Goal: Transaction & Acquisition: Purchase product/service

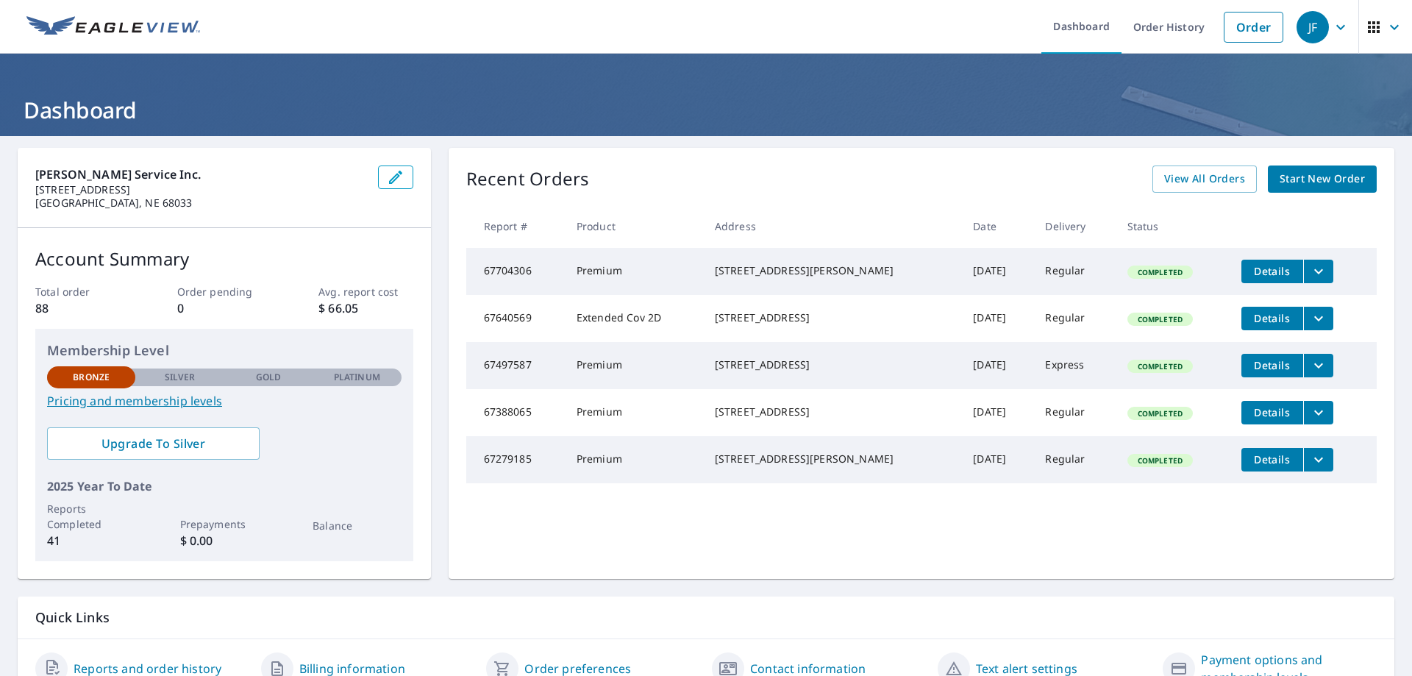
click at [1286, 179] on span "Start New Order" at bounding box center [1321, 179] width 85 height 18
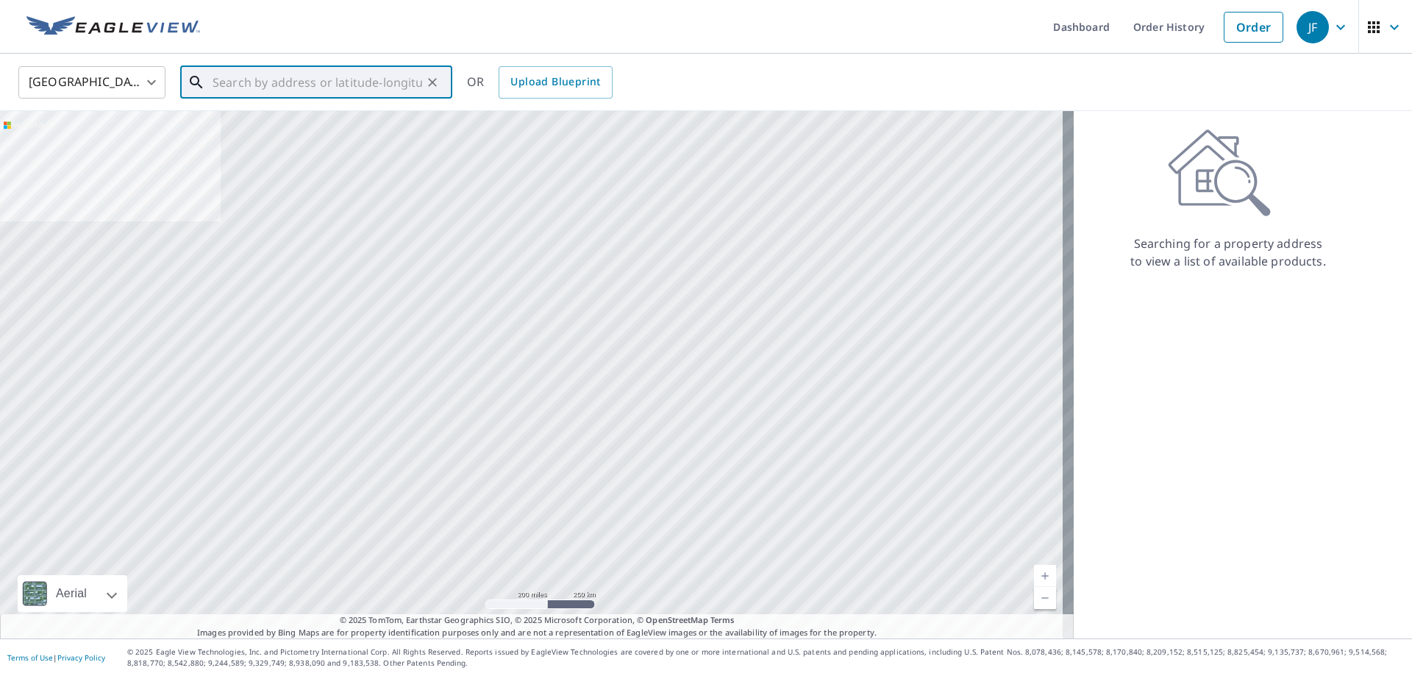
click at [287, 75] on input "text" at bounding box center [317, 82] width 210 height 41
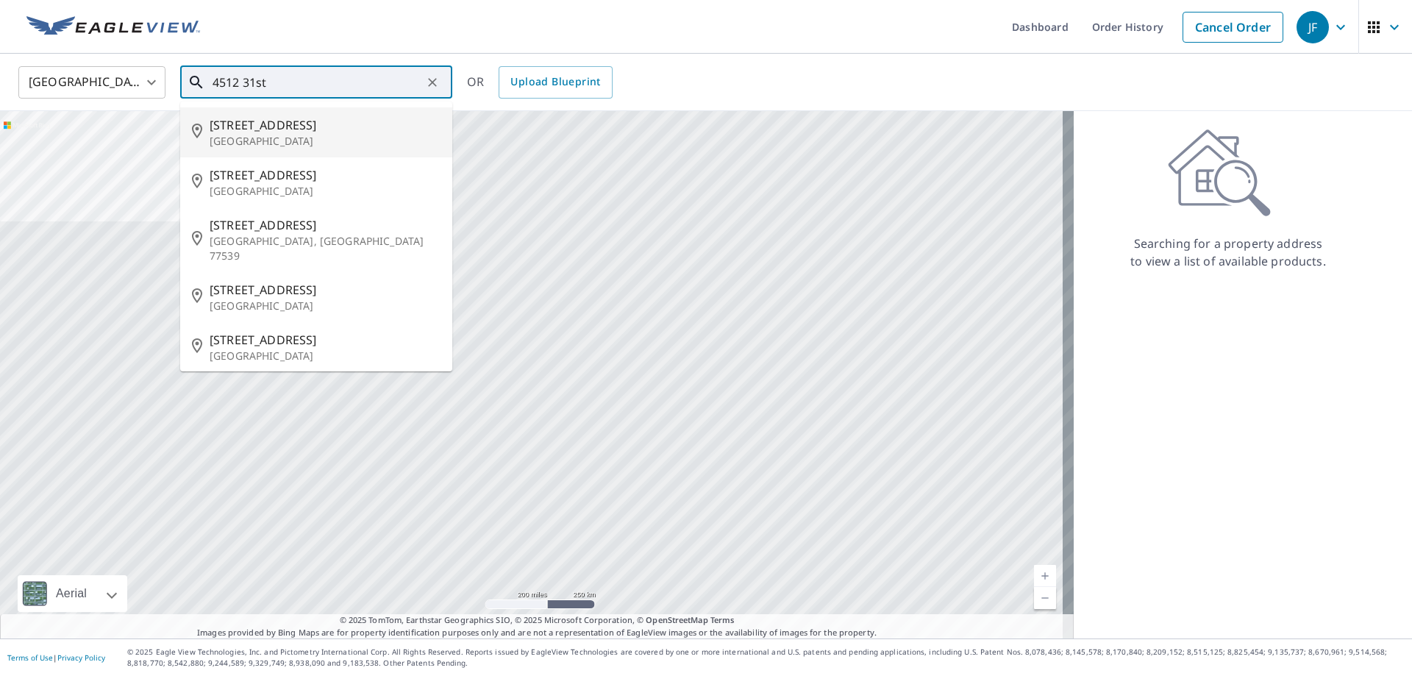
click at [271, 143] on p "[GEOGRAPHIC_DATA]" at bounding box center [325, 141] width 231 height 15
type input "[STREET_ADDRESS]"
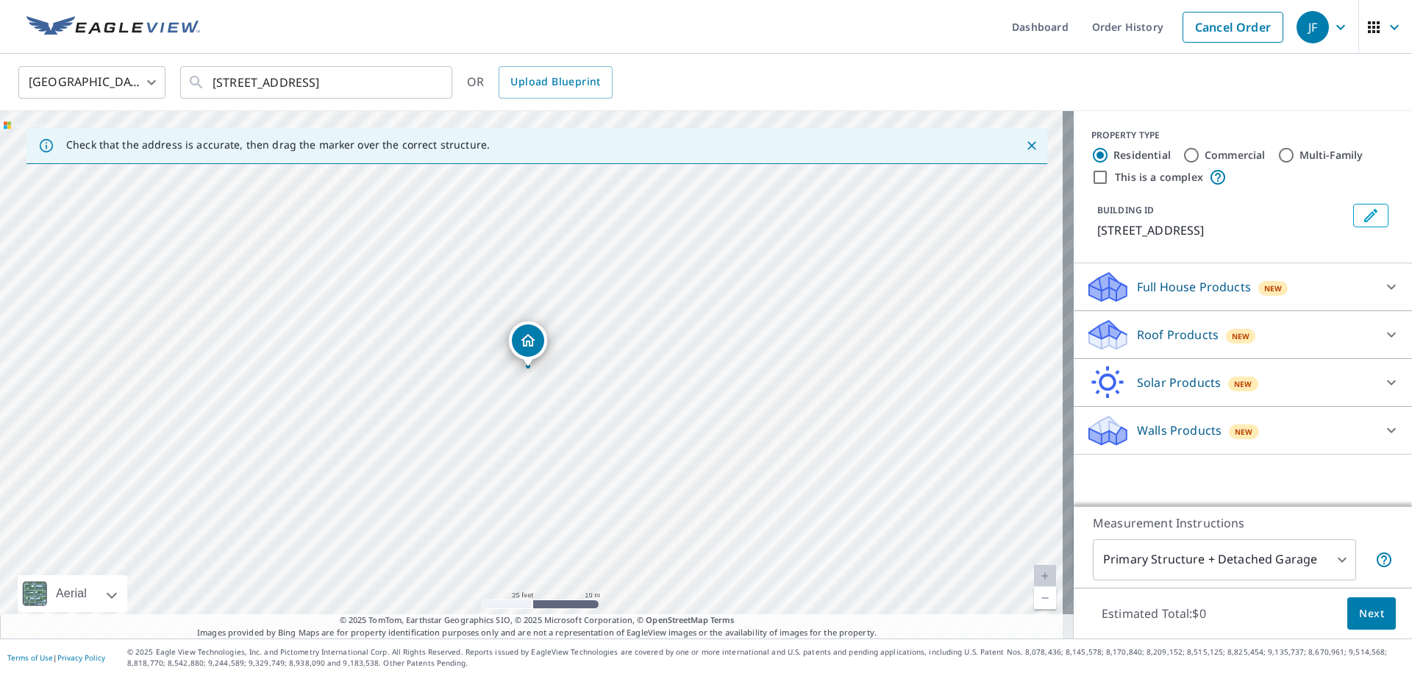
click at [1168, 340] on p "Roof Products" at bounding box center [1178, 335] width 82 height 18
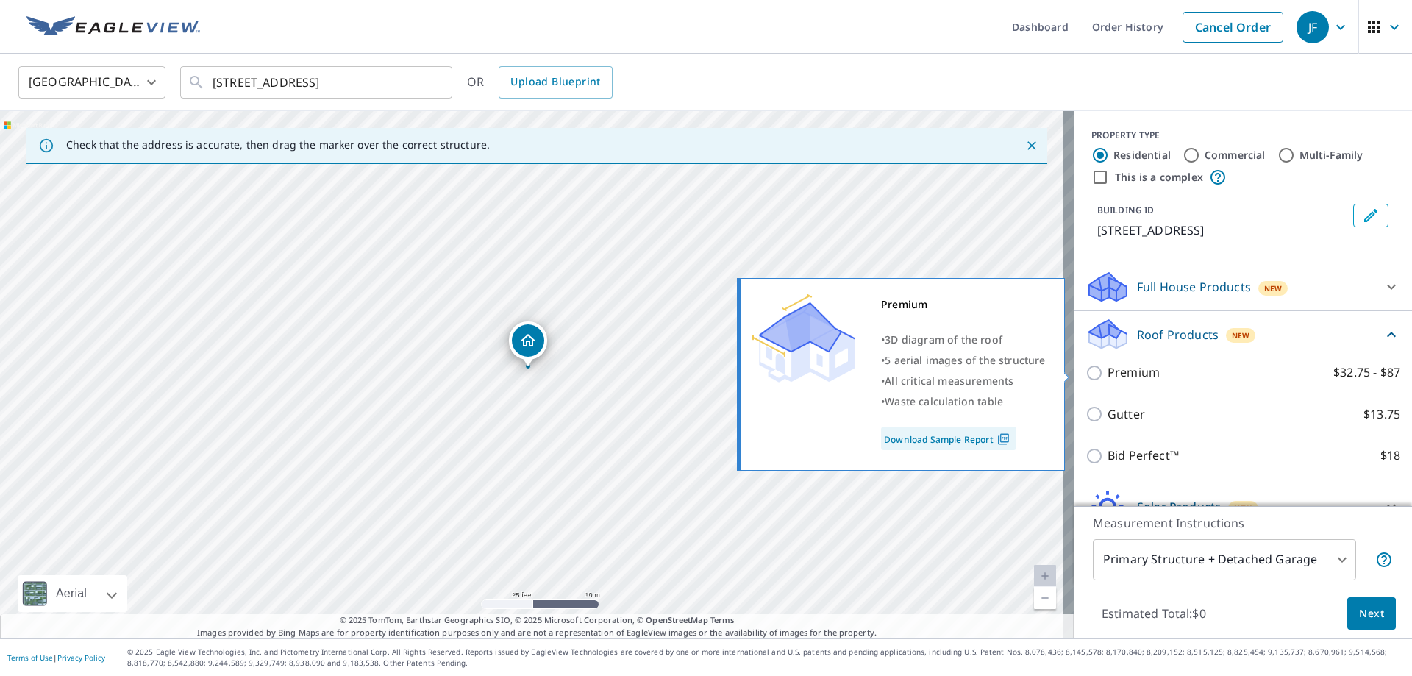
click at [1117, 372] on p "Premium" at bounding box center [1133, 372] width 52 height 18
click at [1107, 372] on input "Premium $32.75 - $87" at bounding box center [1096, 373] width 22 height 18
checkbox input "true"
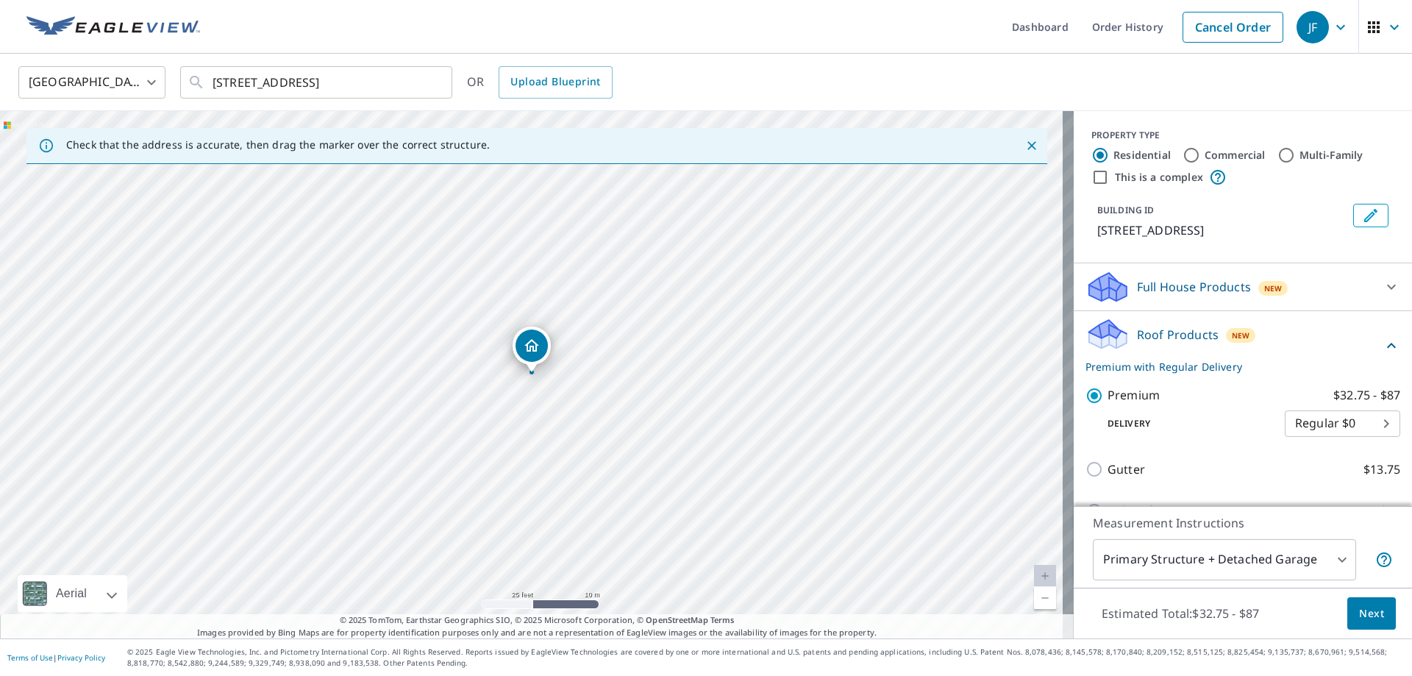
click at [1359, 604] on span "Next" at bounding box center [1371, 613] width 25 height 18
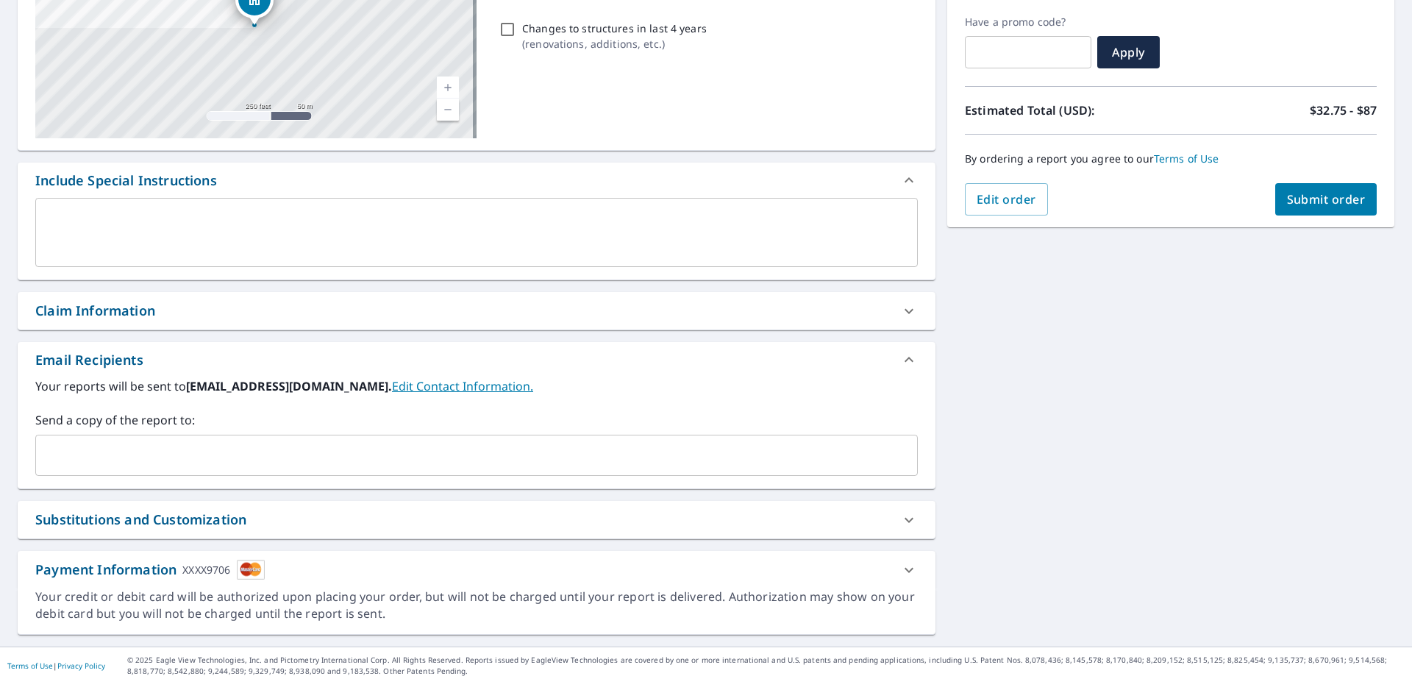
scroll to position [250, 0]
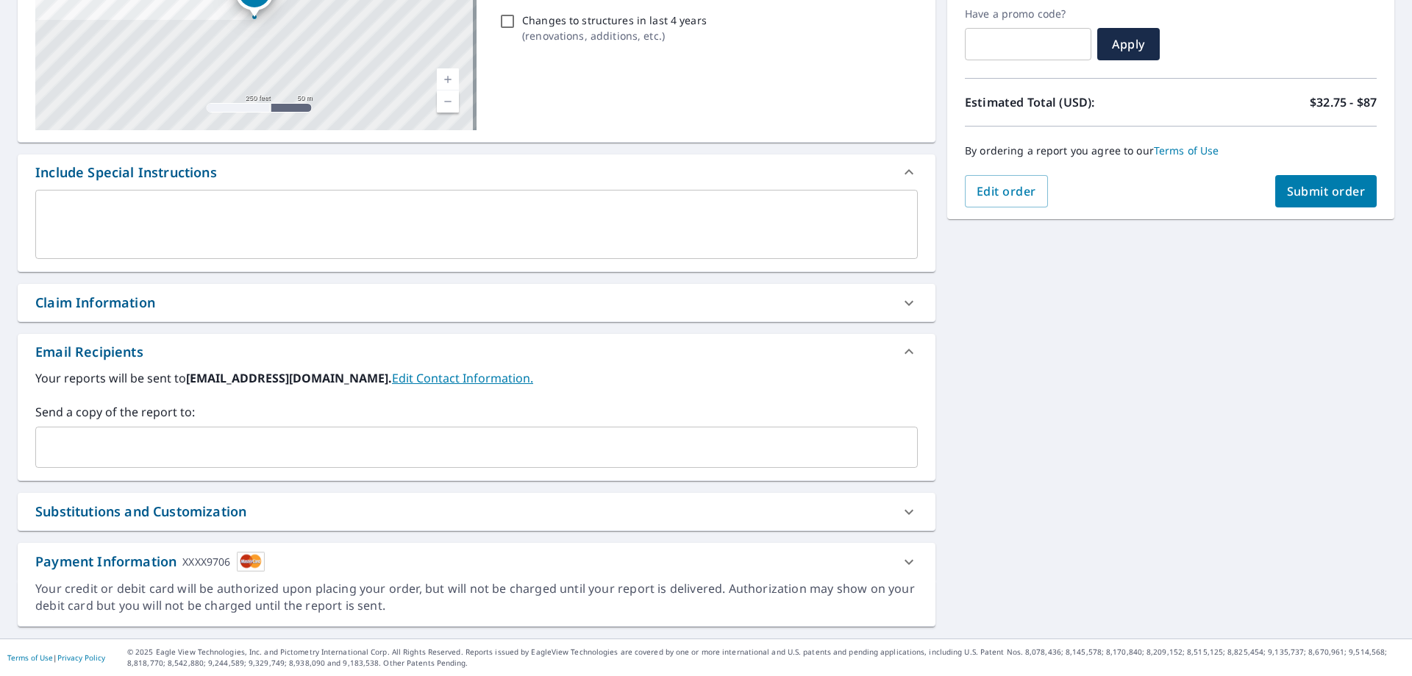
click at [1287, 185] on span "Submit order" at bounding box center [1326, 191] width 79 height 16
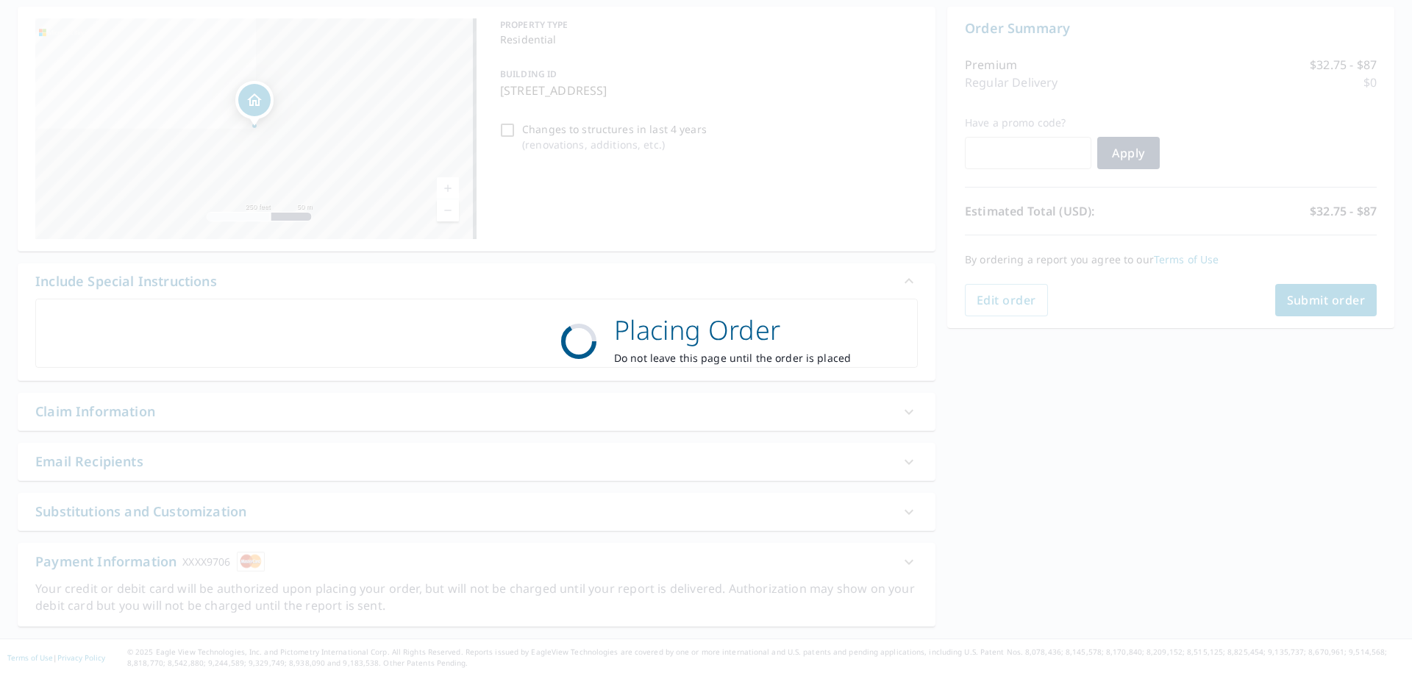
scroll to position [0, 0]
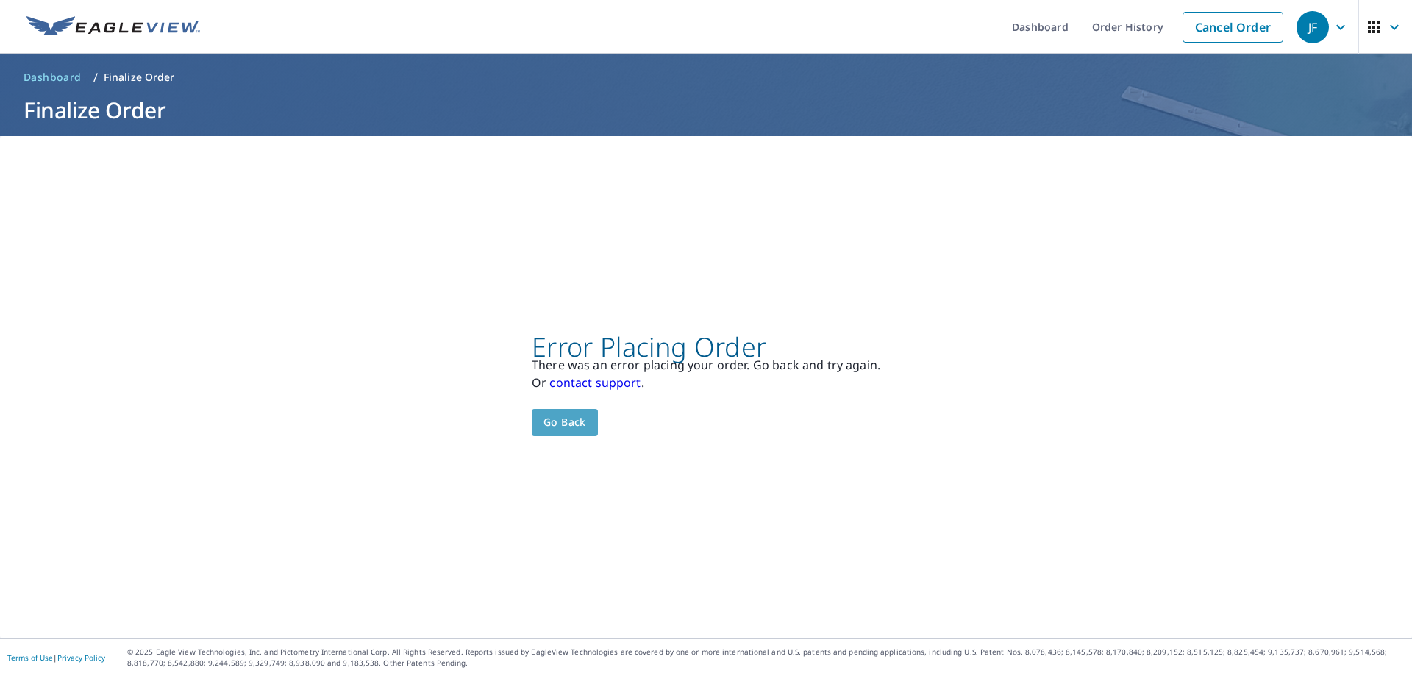
click at [567, 415] on span "Go back" at bounding box center [564, 422] width 43 height 18
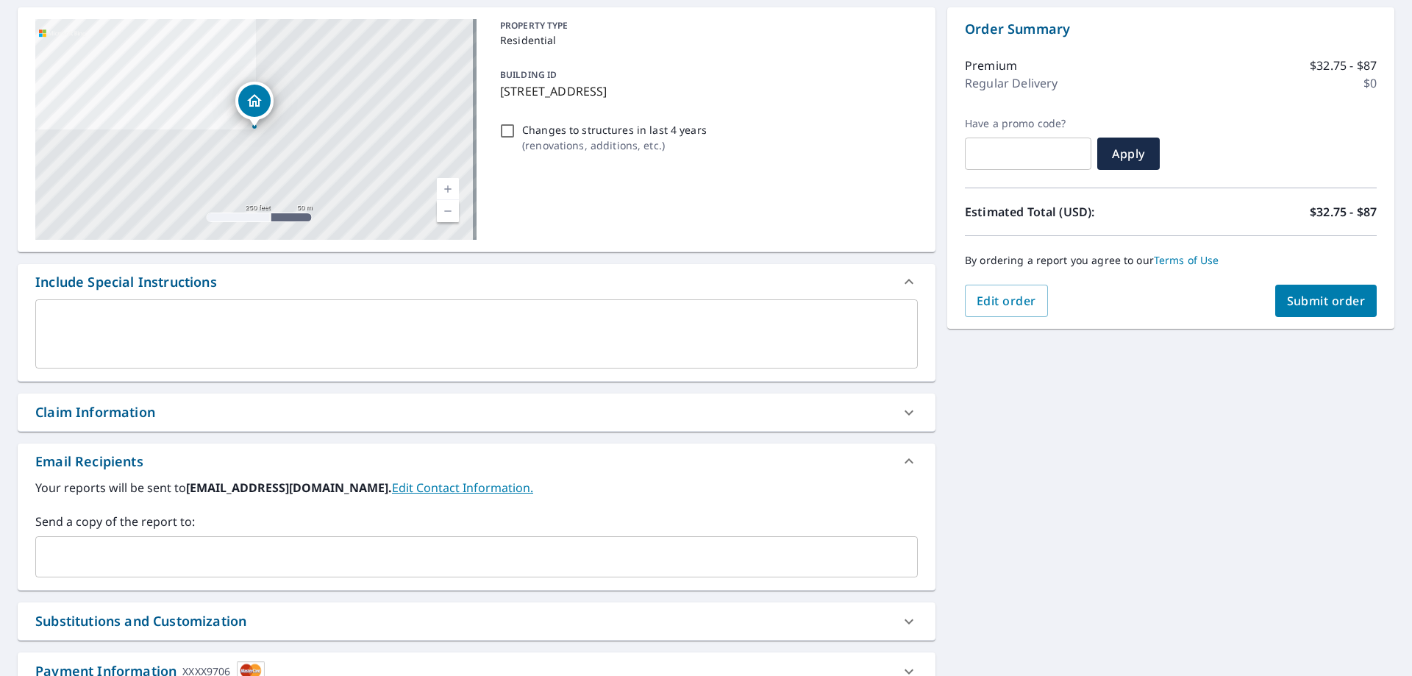
scroll to position [250, 0]
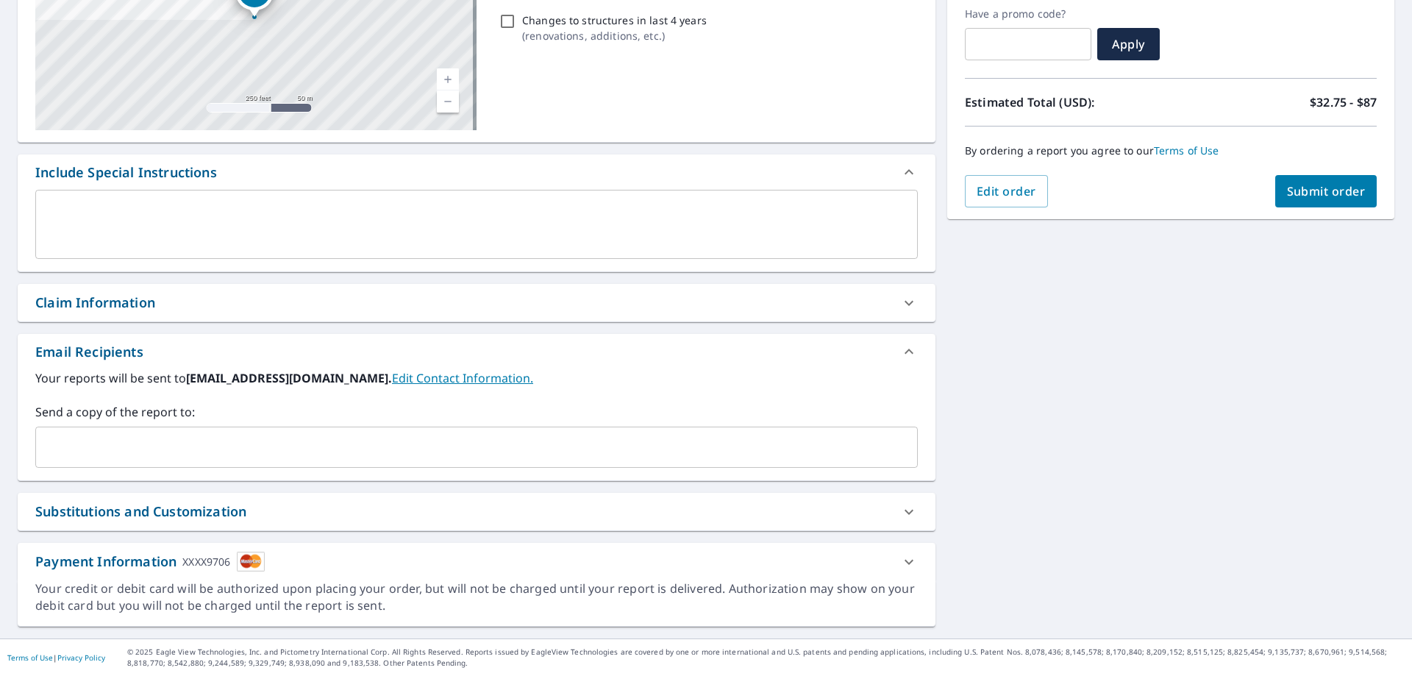
click at [100, 562] on div "Payment Information XXXX9706" at bounding box center [149, 561] width 229 height 20
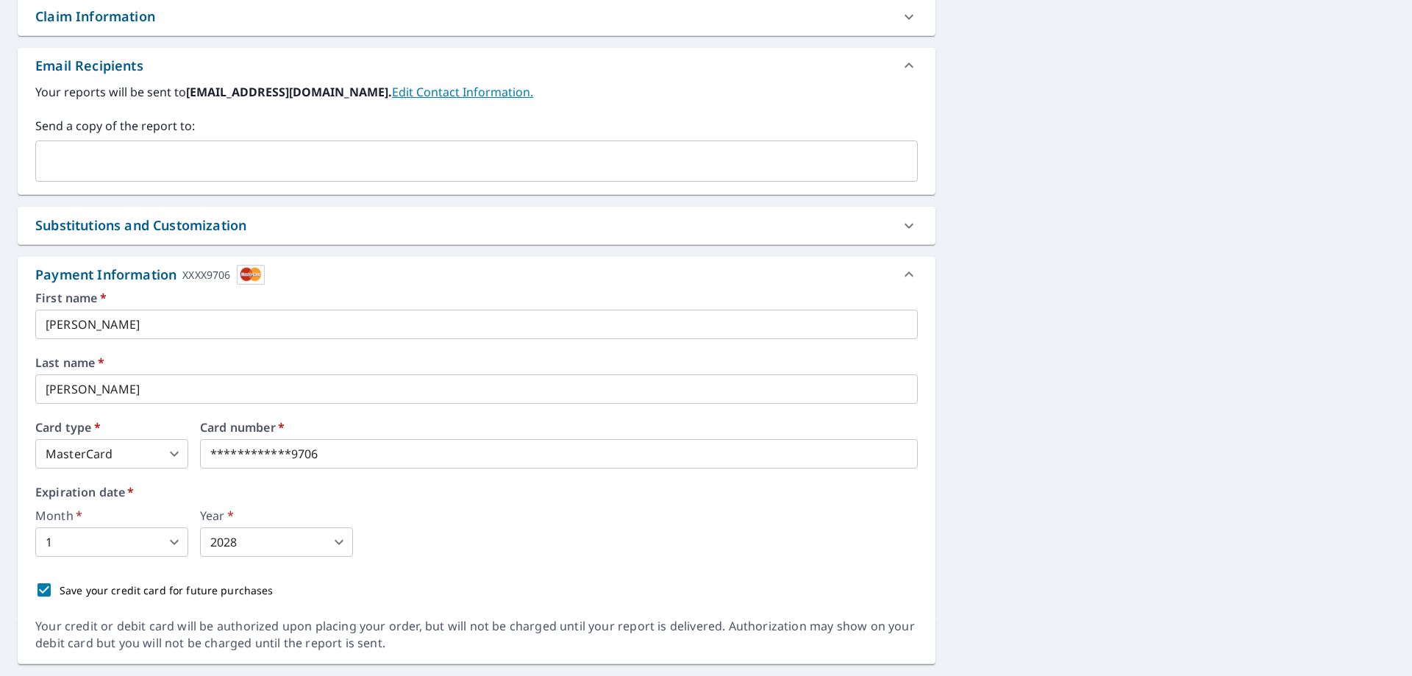
scroll to position [573, 0]
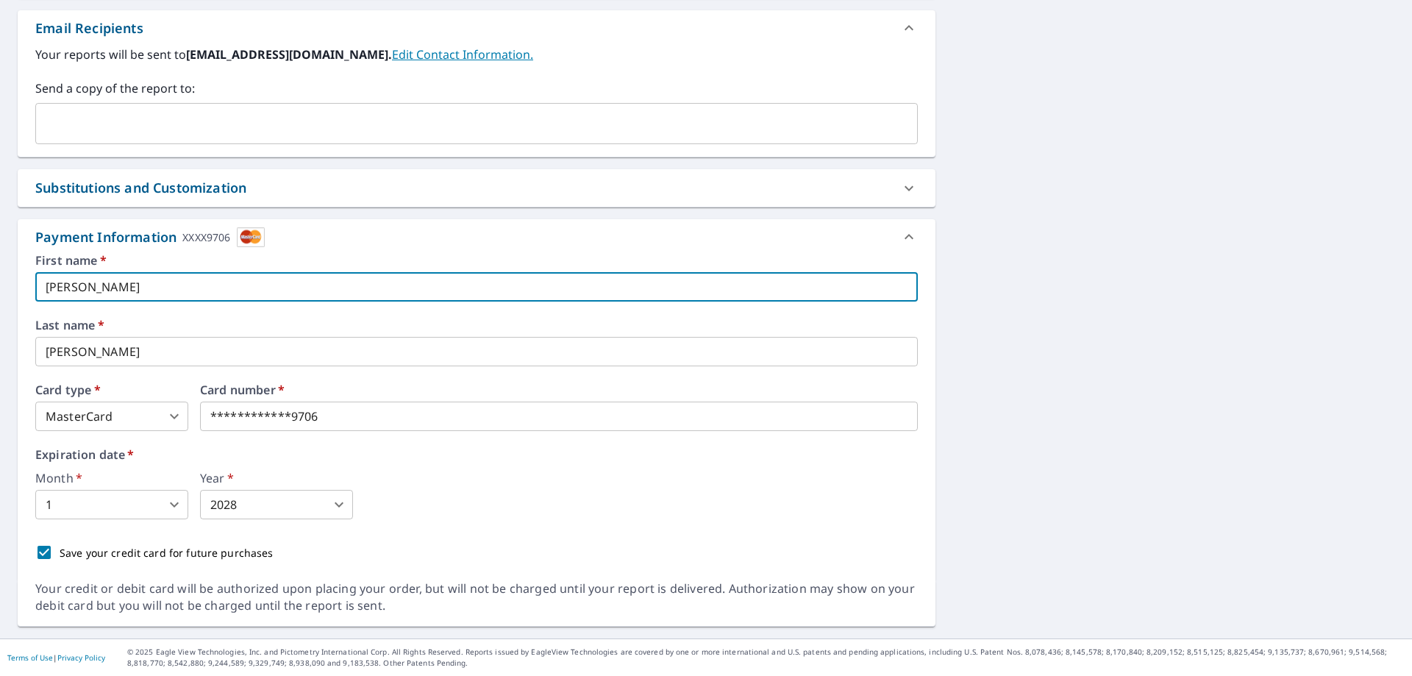
drag, startPoint x: 99, startPoint y: 287, endPoint x: 0, endPoint y: 292, distance: 99.4
click at [0, 292] on div "[STREET_ADDRESS][GEOGRAPHIC_DATA] A standard road map Aerial A detailed look fr…" at bounding box center [706, 101] width 1412 height 1076
click at [251, 230] on img at bounding box center [251, 237] width 28 height 20
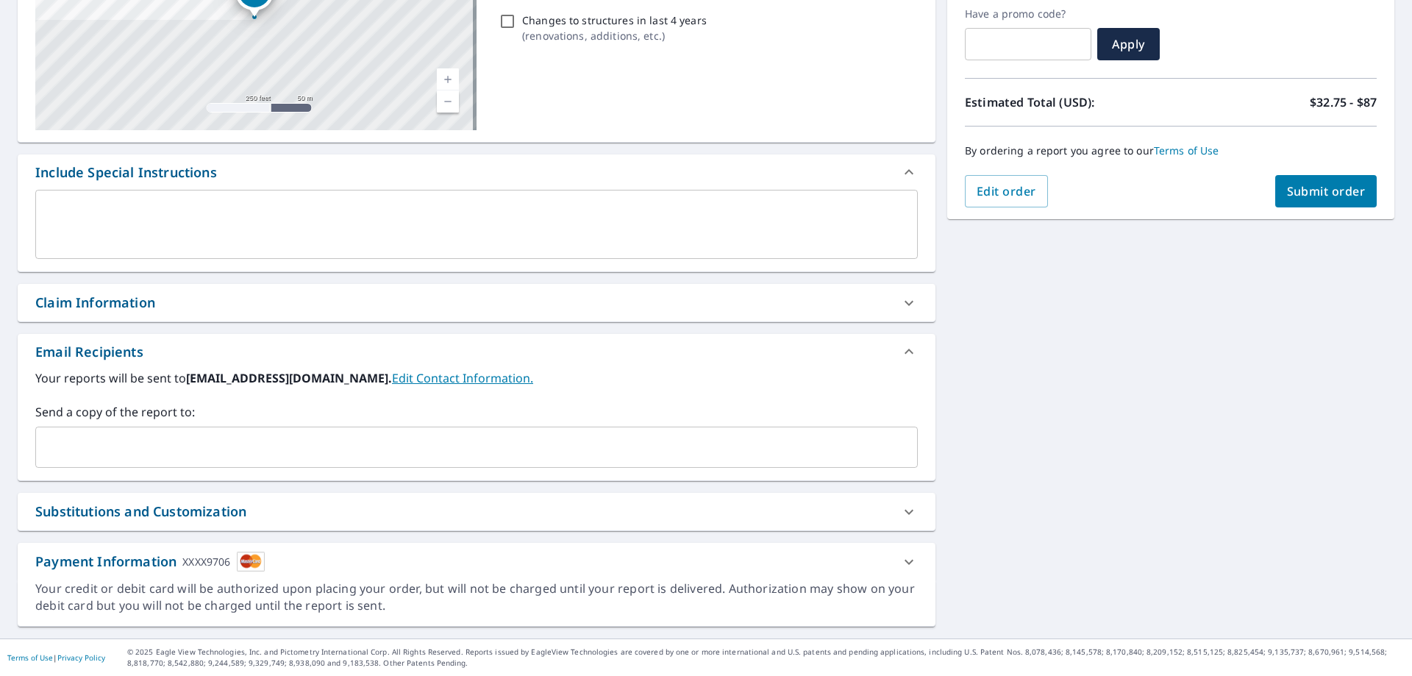
scroll to position [250, 0]
click at [248, 562] on img at bounding box center [251, 561] width 28 height 20
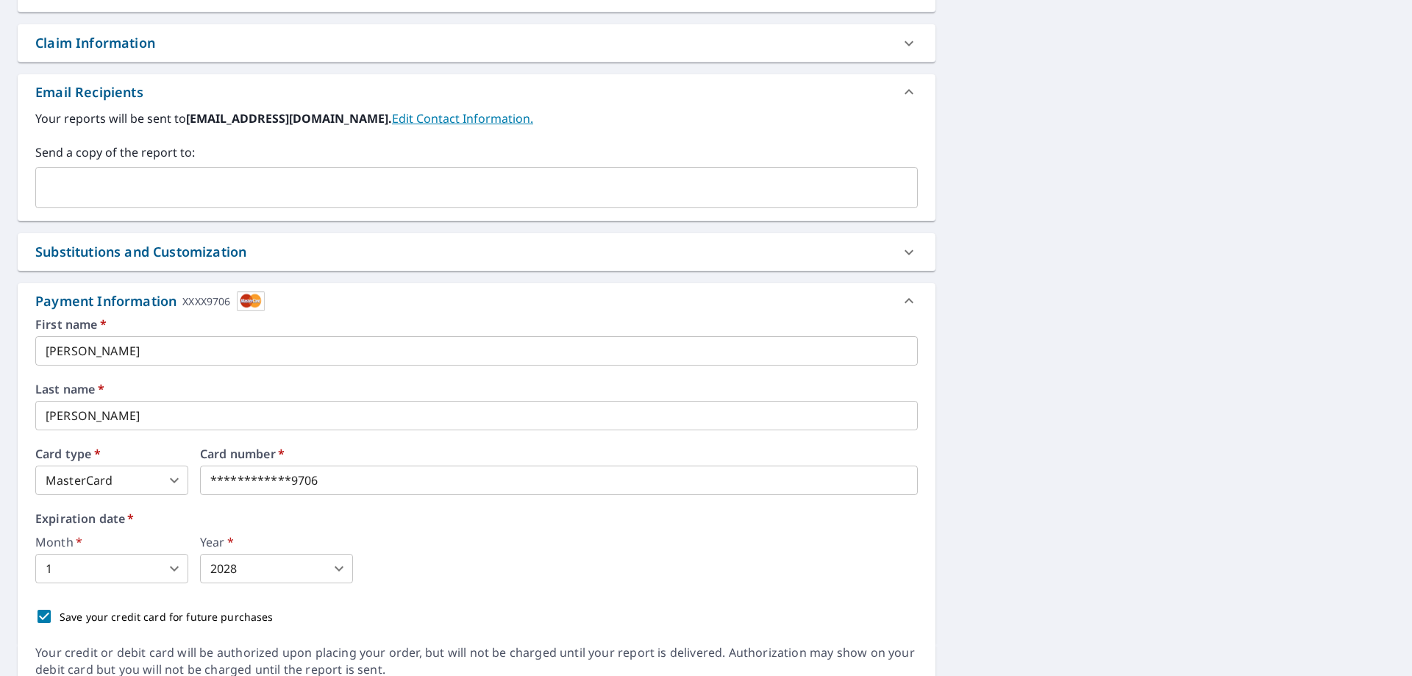
scroll to position [573, 0]
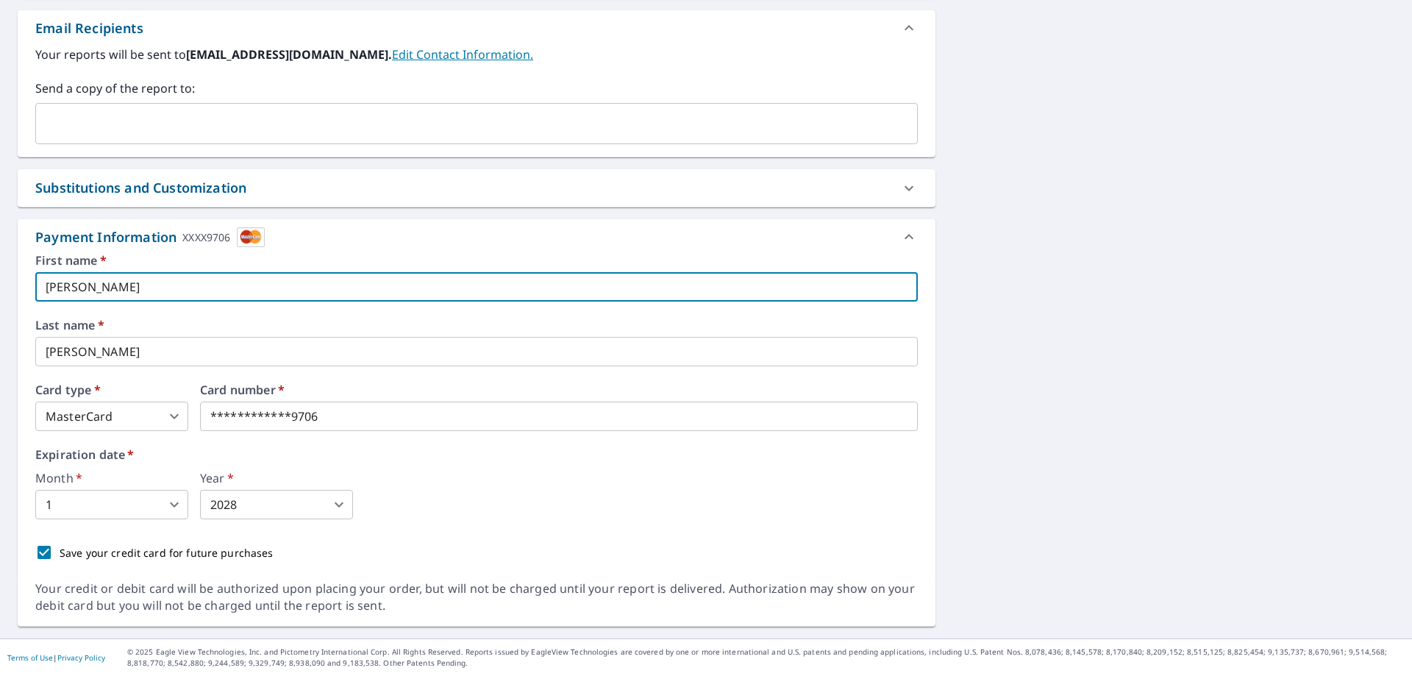
click at [199, 277] on input "[PERSON_NAME]" at bounding box center [476, 286] width 882 height 29
drag, startPoint x: 199, startPoint y: 278, endPoint x: 0, endPoint y: 310, distance: 201.1
click at [0, 310] on div "[STREET_ADDRESS][GEOGRAPHIC_DATA] A standard road map Aerial A detailed look fr…" at bounding box center [706, 101] width 1412 height 1076
type input "[PERSON_NAME]"
click at [176, 349] on input "[PERSON_NAME]" at bounding box center [476, 351] width 882 height 29
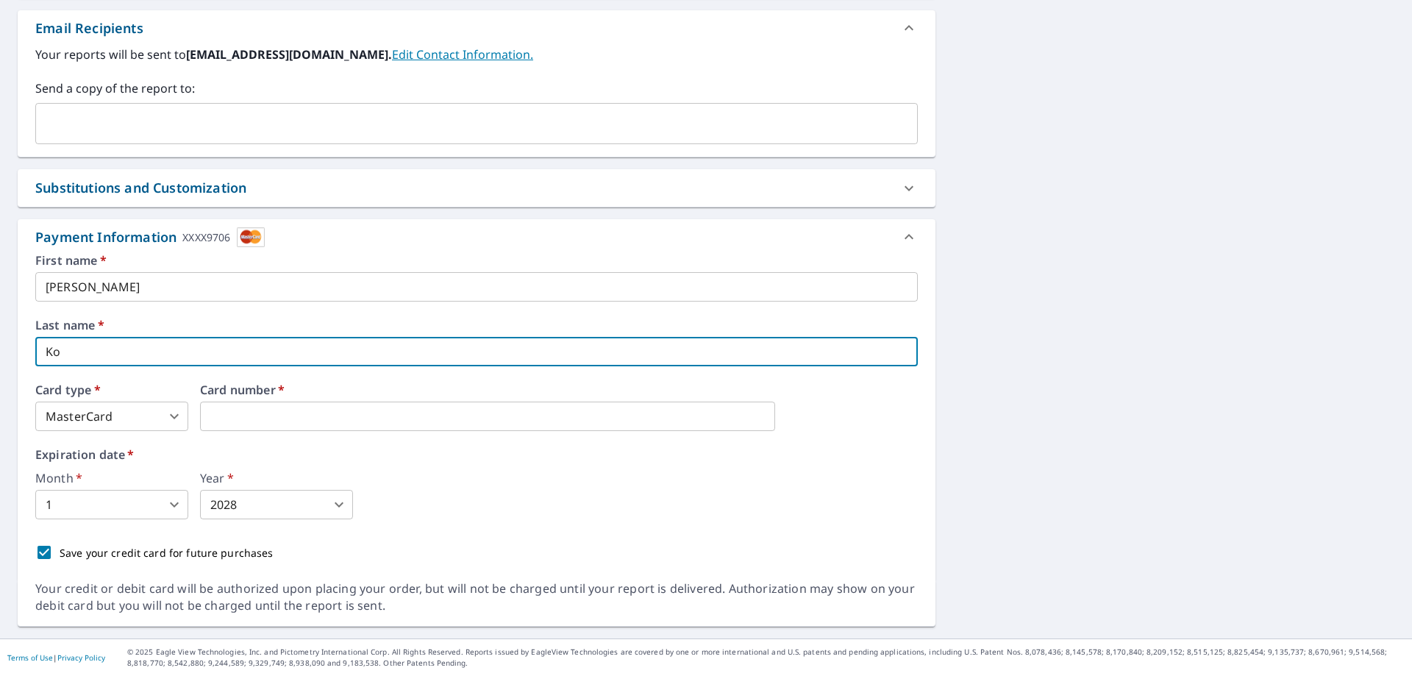
type input "K"
type input "[PERSON_NAME]"
click at [132, 425] on body "JF JF Dashboard Order History Cancel Order JF Dashboard / Finalize Order Finali…" at bounding box center [706, 338] width 1412 height 676
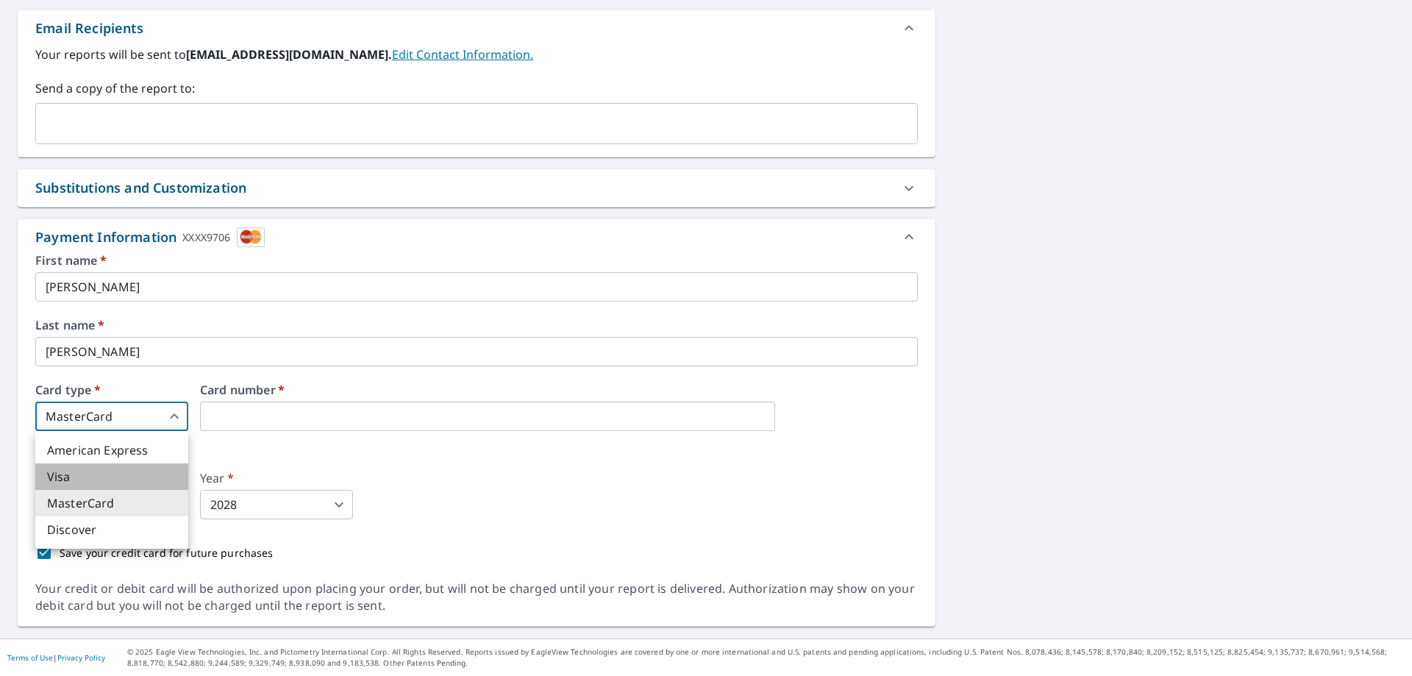
click at [118, 479] on li "Visa" at bounding box center [111, 476] width 153 height 26
type input "2"
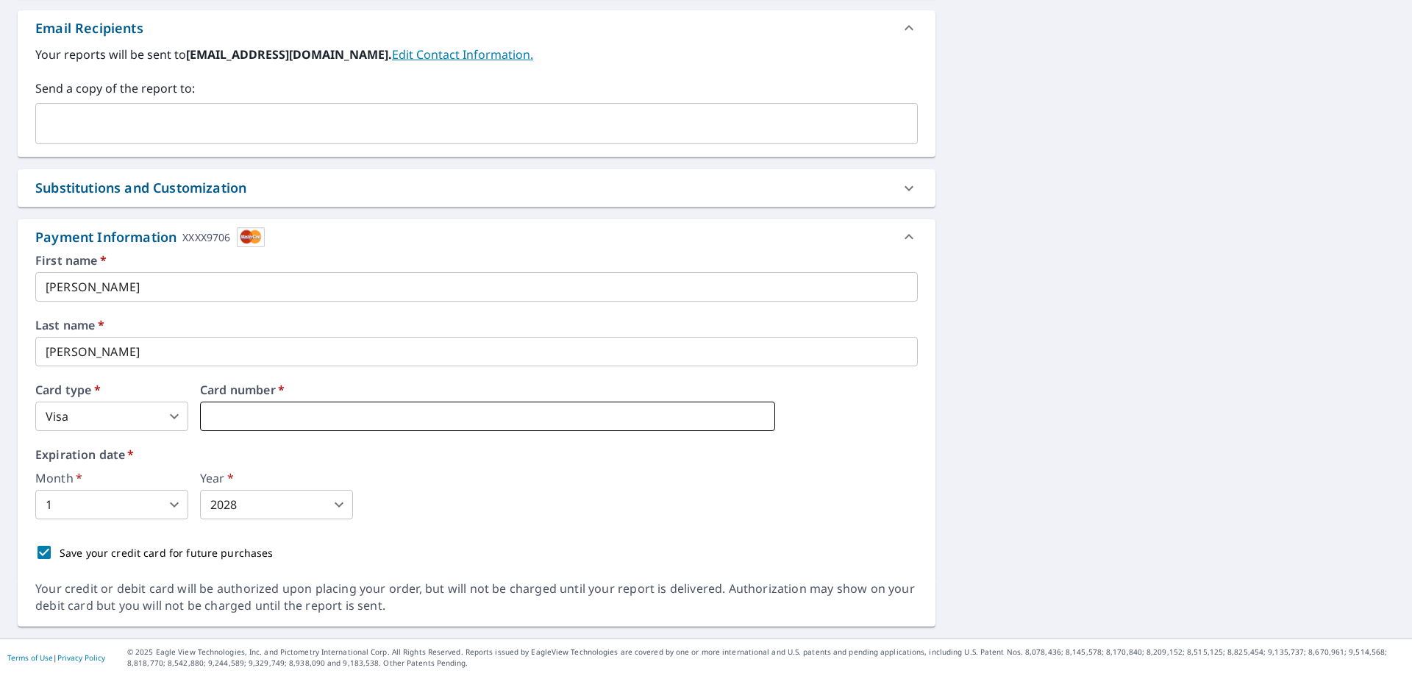
click at [233, 403] on iframe at bounding box center [487, 415] width 575 height 29
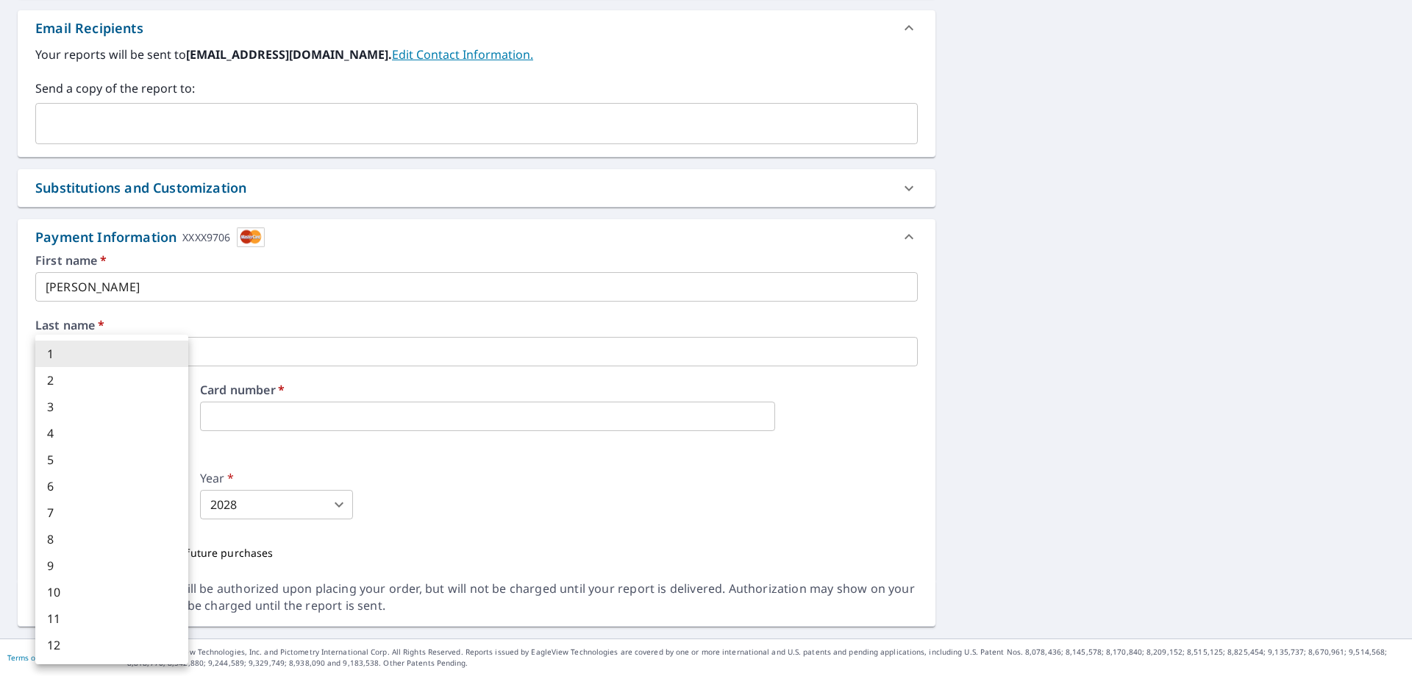
click at [146, 513] on body "JF JF Dashboard Order History Cancel Order JF Dashboard / Finalize Order Finali…" at bounding box center [706, 338] width 1412 height 676
click at [99, 406] on li "3" at bounding box center [111, 406] width 153 height 26
type input "3"
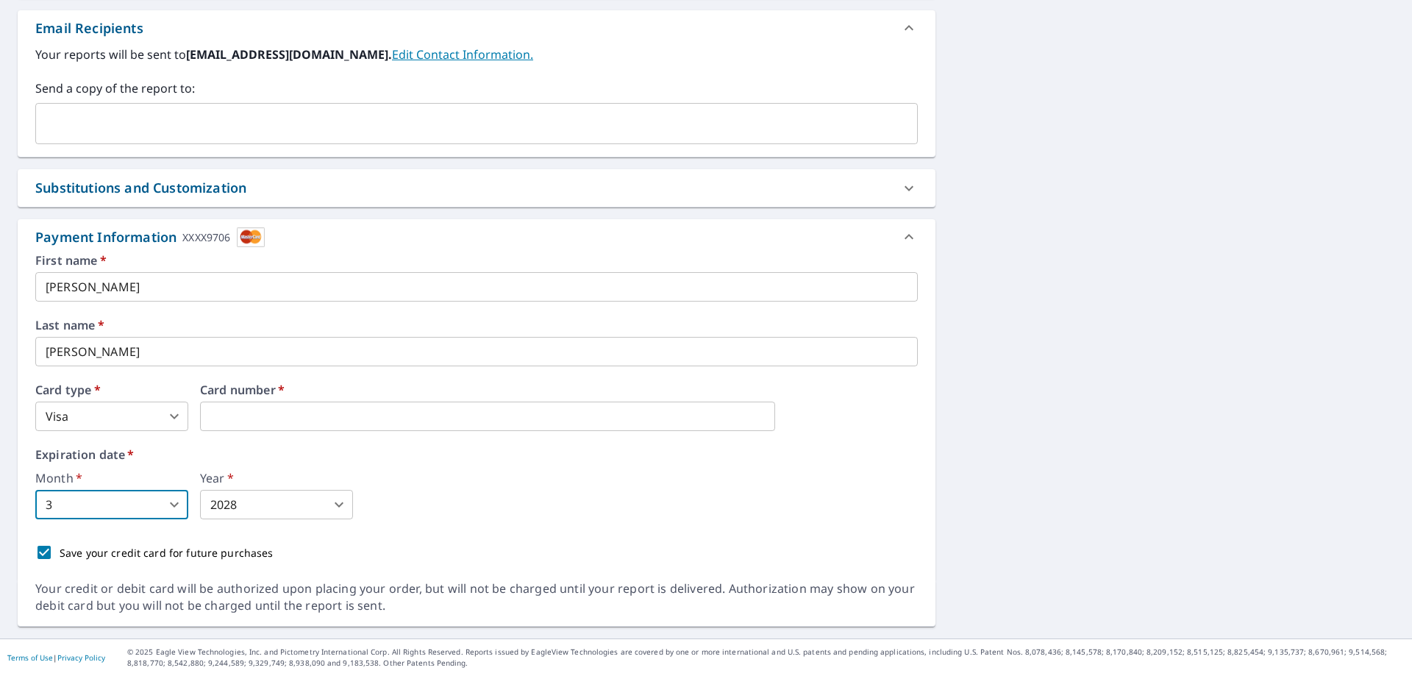
click at [244, 499] on body "JF JF Dashboard Order History Cancel Order JF Dashboard / Finalize Order Finali…" at bounding box center [706, 338] width 1412 height 676
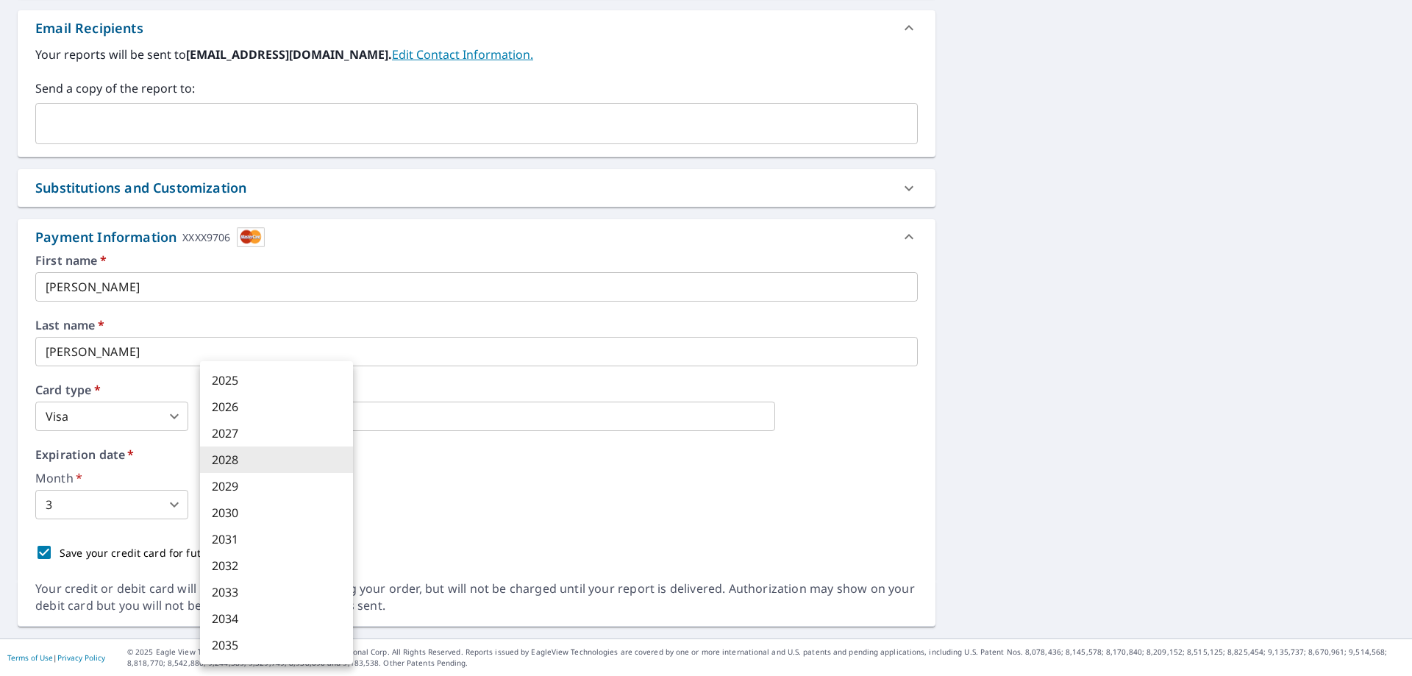
click at [244, 457] on li "2028" at bounding box center [276, 459] width 153 height 26
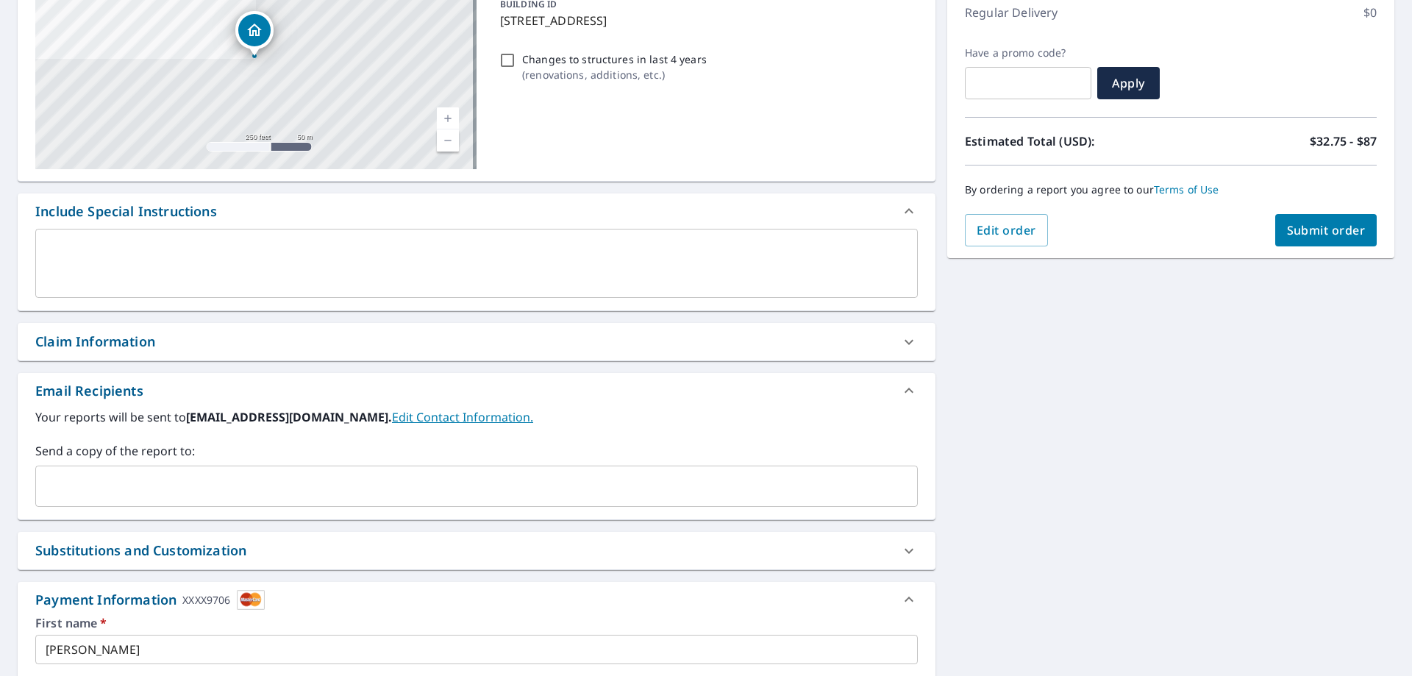
scroll to position [206, 0]
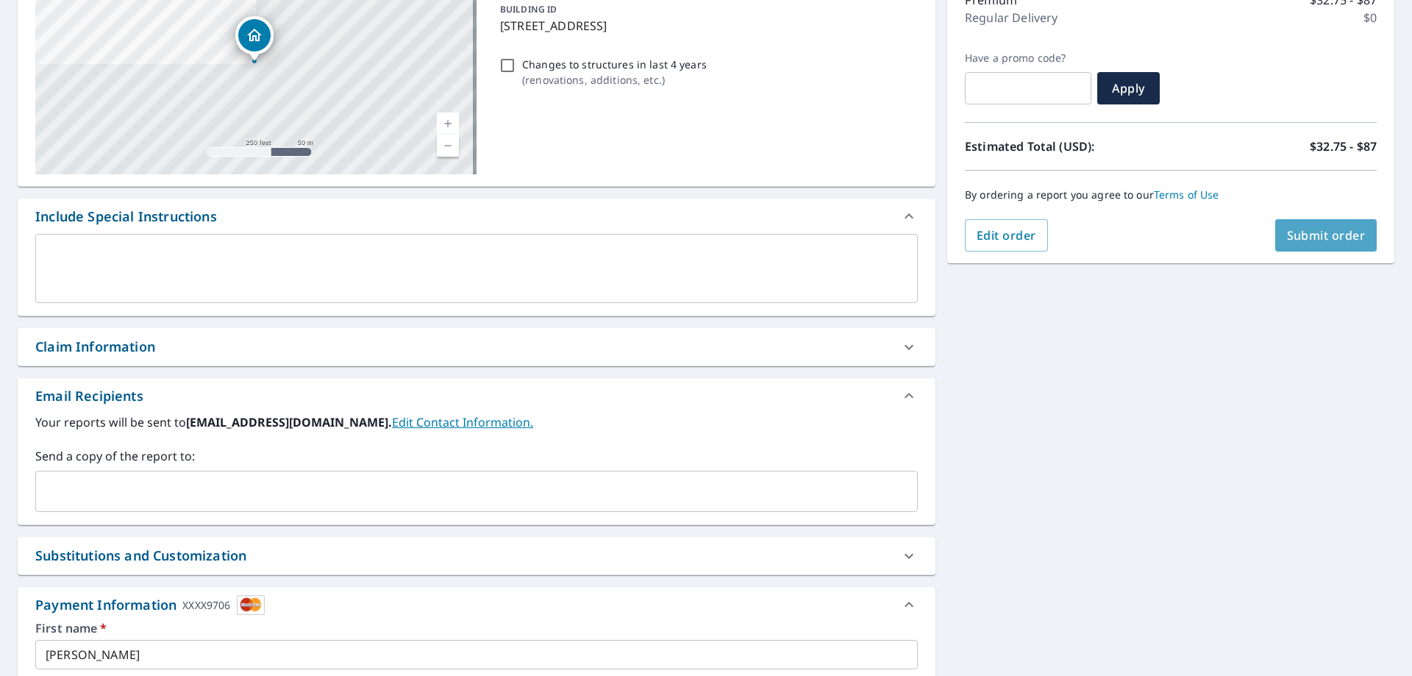
click at [1326, 220] on button "Submit order" at bounding box center [1326, 235] width 102 height 32
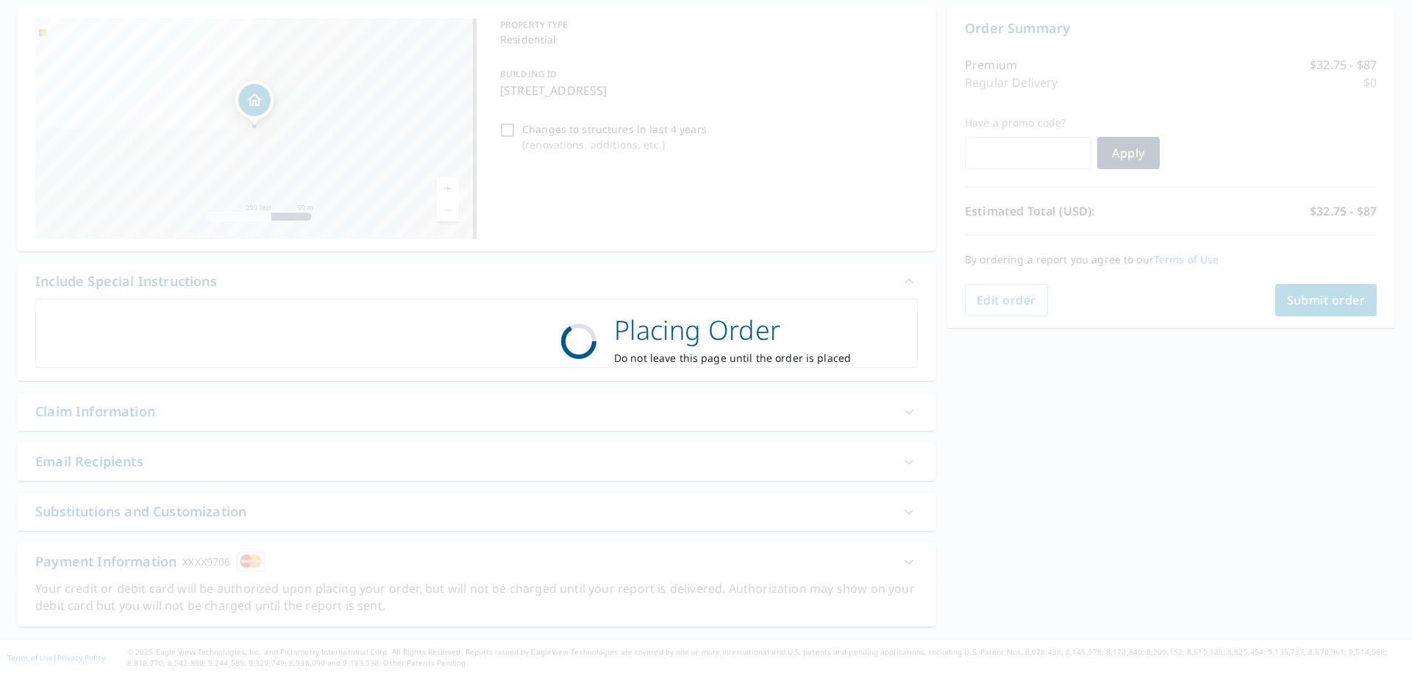
scroll to position [141, 0]
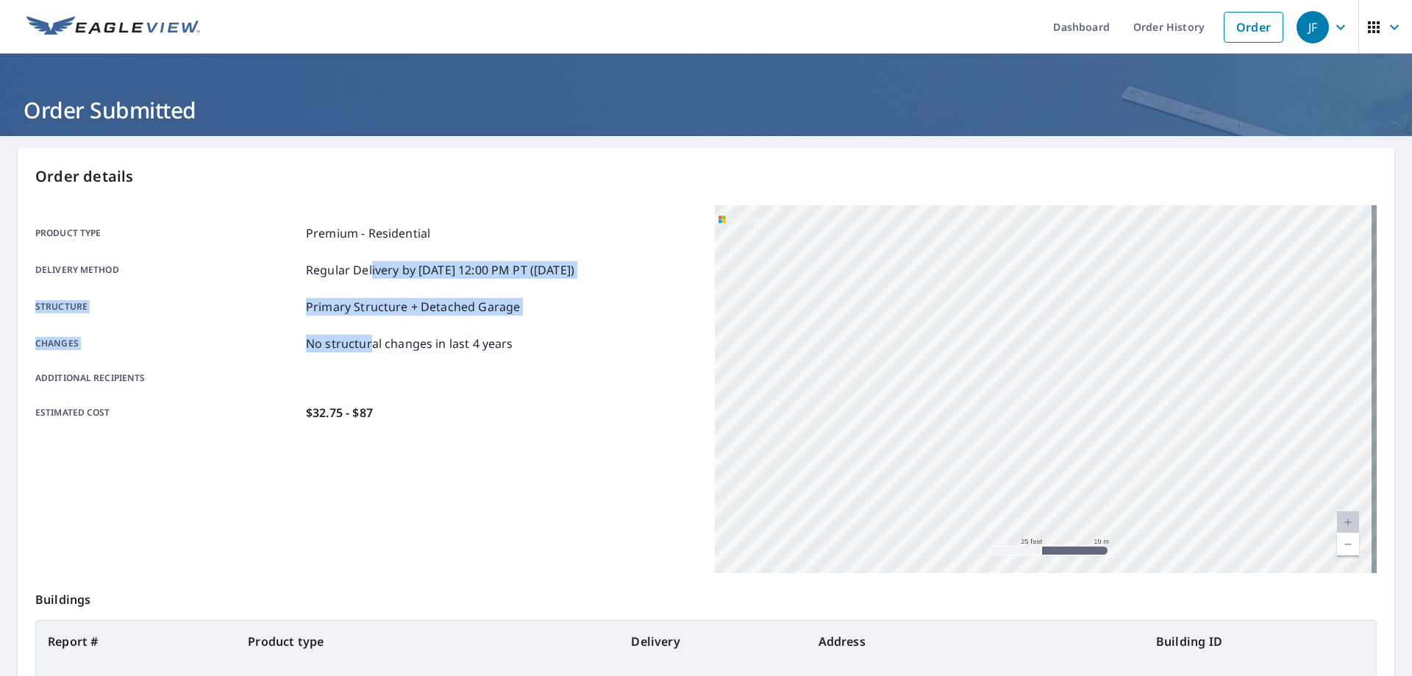
drag, startPoint x: 368, startPoint y: 271, endPoint x: 446, endPoint y: 282, distance: 79.4
click at [368, 341] on div "Product type Premium - Residential Delivery method Regular Delivery by [DATE] 1…" at bounding box center [366, 322] width 662 height 197
click at [1095, 19] on link "Dashboard" at bounding box center [1081, 27] width 80 height 54
